Goal: Find specific page/section: Find specific page/section

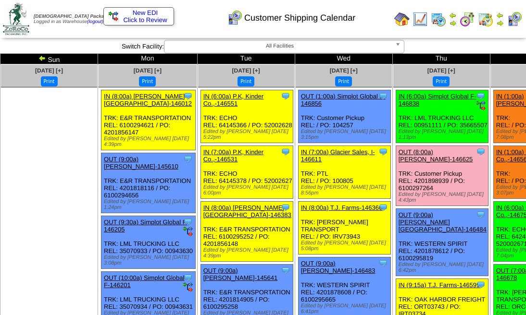
scroll to position [577, 0]
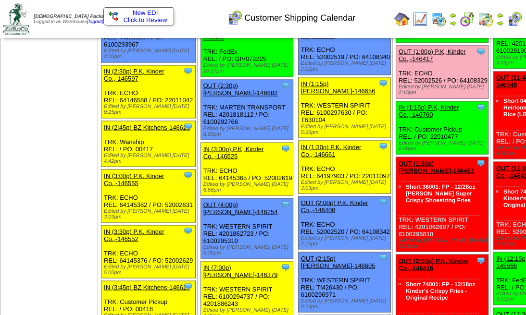
scroll to position [1025, 0]
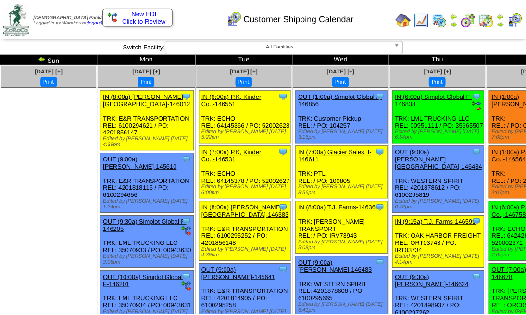
scroll to position [1025, 0]
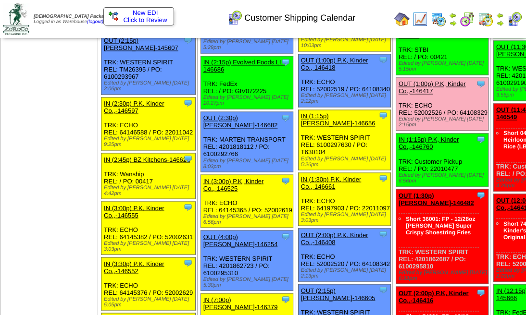
scroll to position [1025, 0]
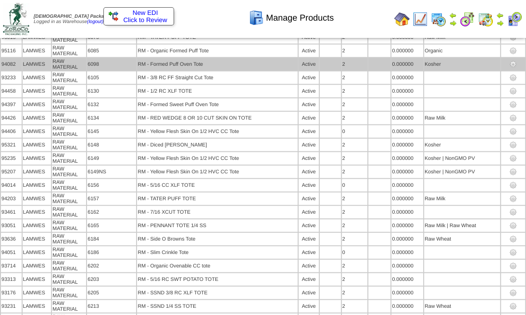
scroll to position [3933, 0]
